Goal: Task Accomplishment & Management: Manage account settings

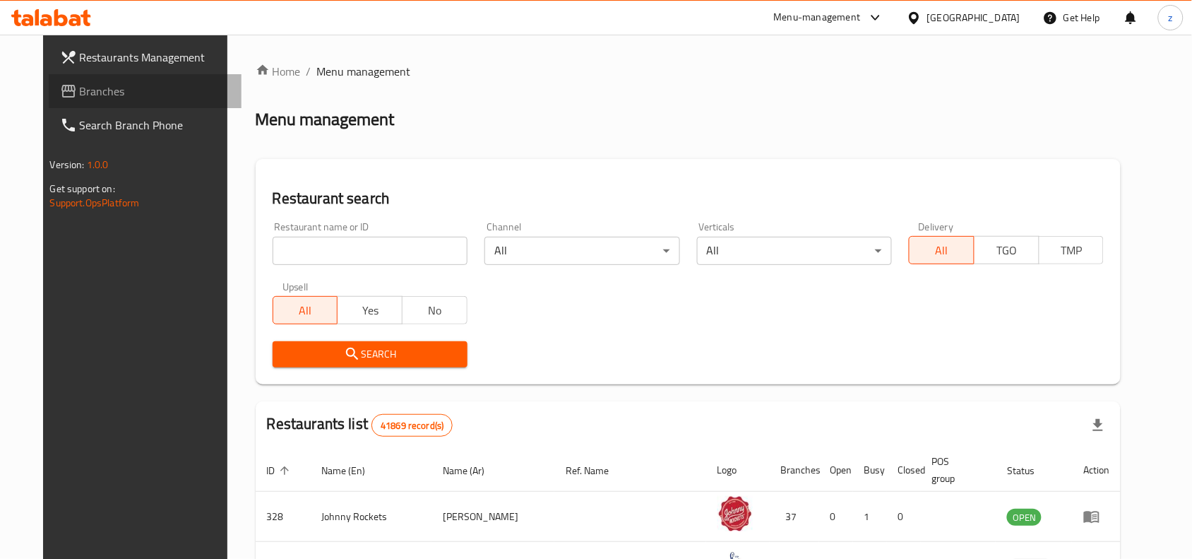
click at [80, 87] on span "Branches" at bounding box center [155, 91] width 151 height 17
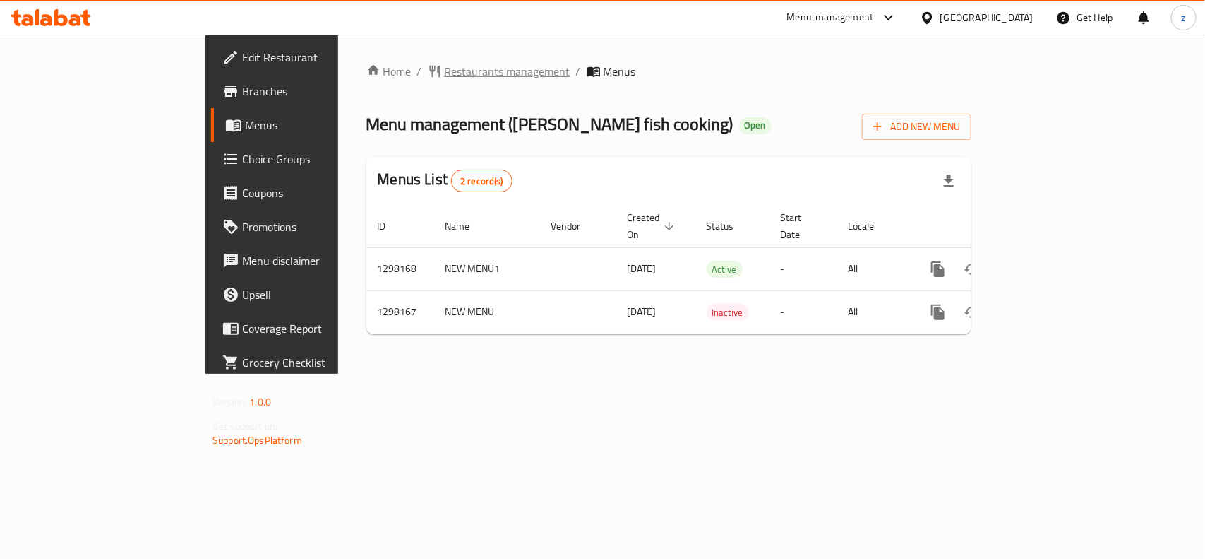
click at [445, 75] on span "Restaurants management" at bounding box center [508, 71] width 126 height 17
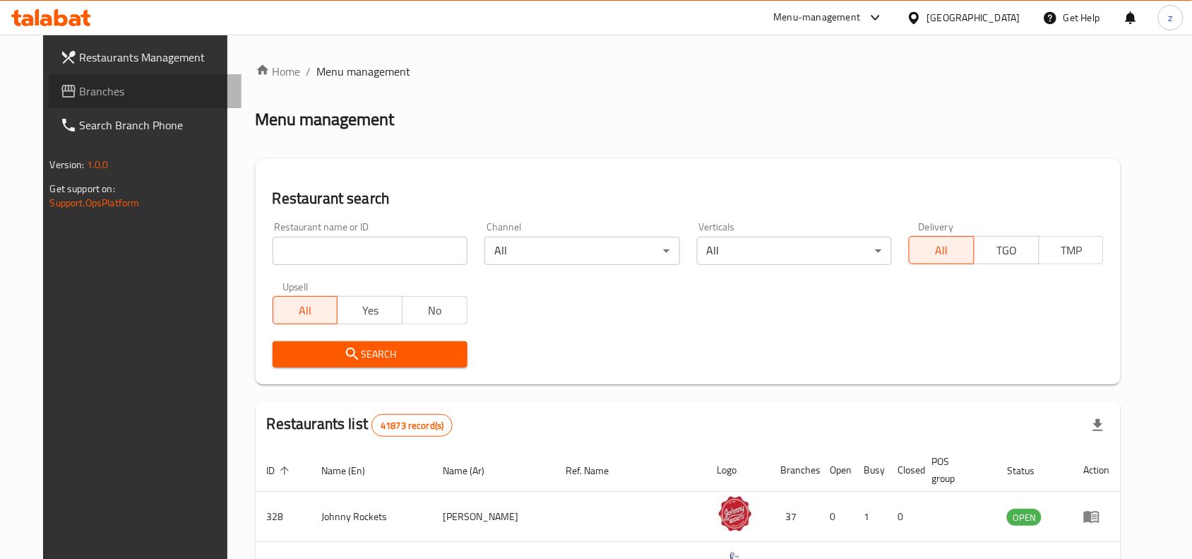
click at [80, 94] on span "Branches" at bounding box center [155, 91] width 151 height 17
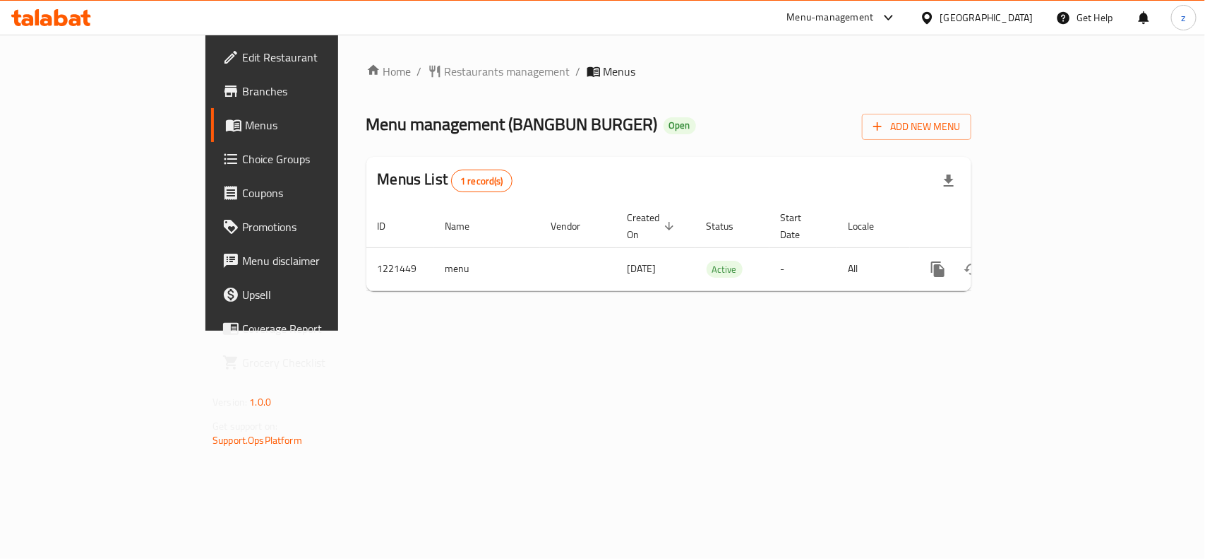
click at [211, 68] on link "Edit Restaurant" at bounding box center [309, 57] width 196 height 34
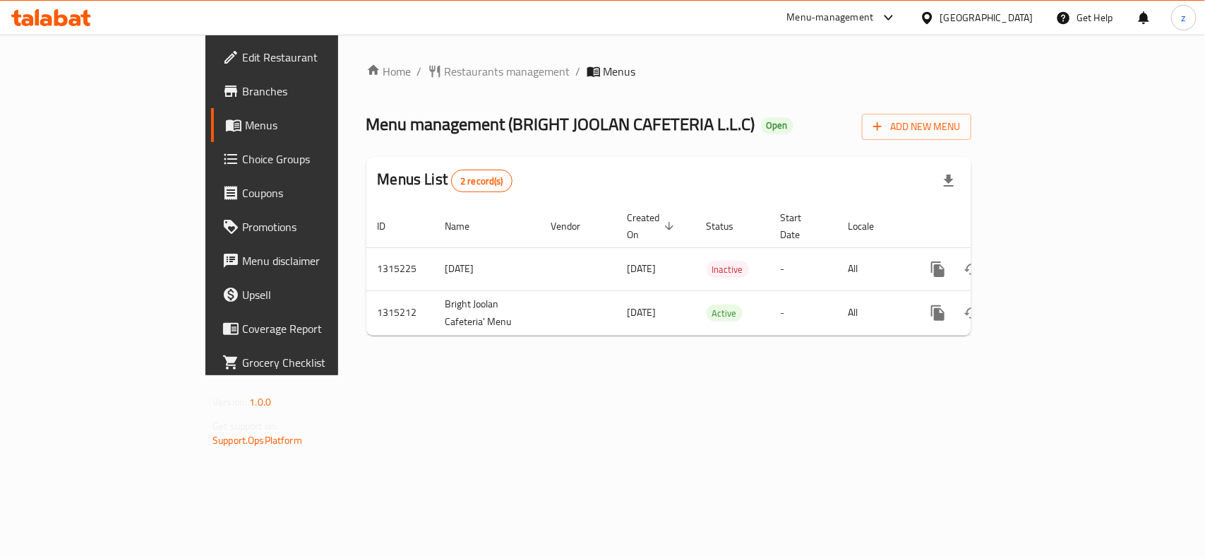
click at [242, 64] on span "Edit Restaurant" at bounding box center [318, 57] width 153 height 17
